Goal: Obtain resource: Download file/media

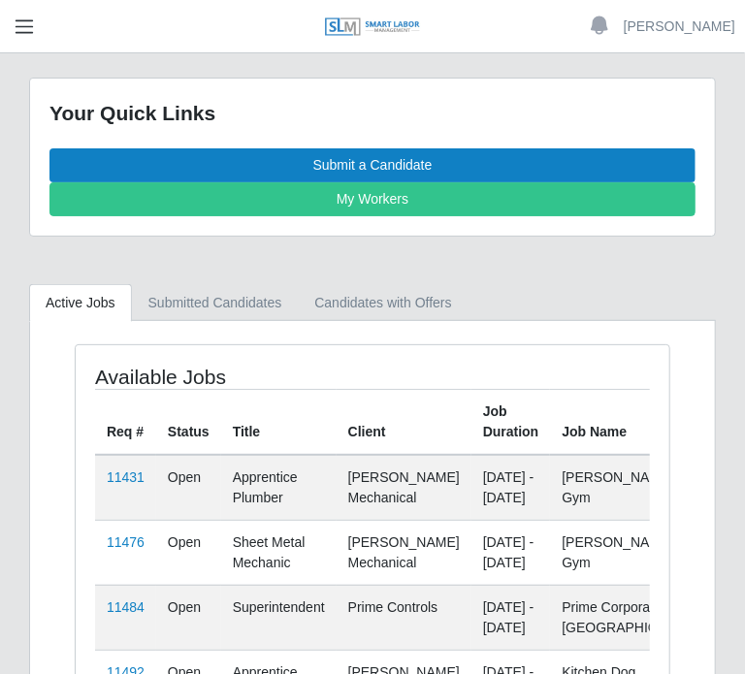
click at [24, 23] on span "button" at bounding box center [24, 27] width 25 height 22
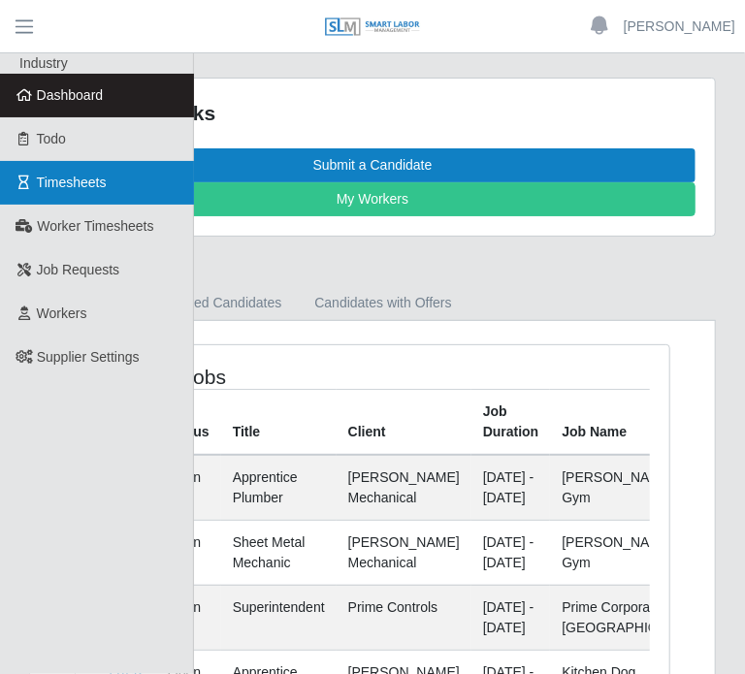
click at [90, 181] on span "Timesheets" at bounding box center [72, 183] width 70 height 16
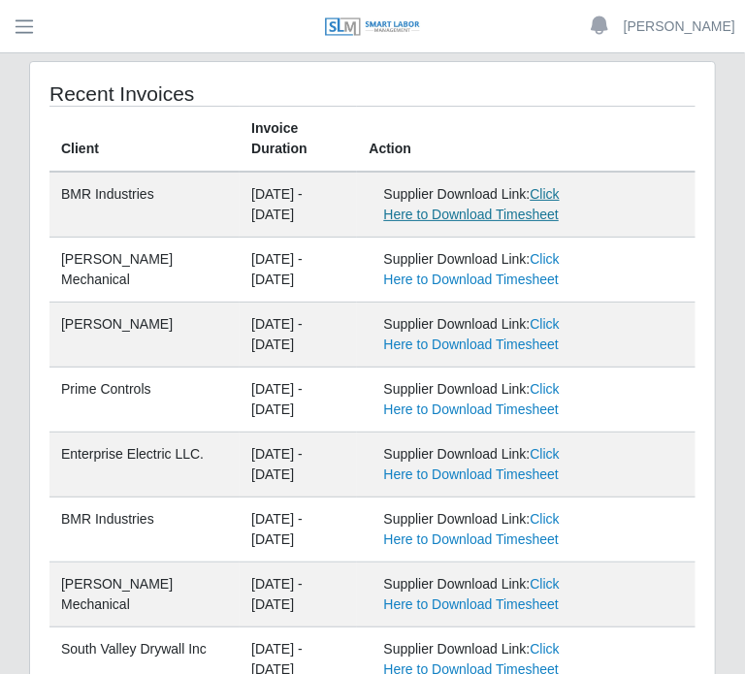
click at [468, 196] on link "Click Here to Download Timesheet" at bounding box center [471, 204] width 176 height 36
click at [459, 259] on link "Click Here to Download Timesheet" at bounding box center [471, 269] width 176 height 36
